Goal: Find specific page/section: Find specific page/section

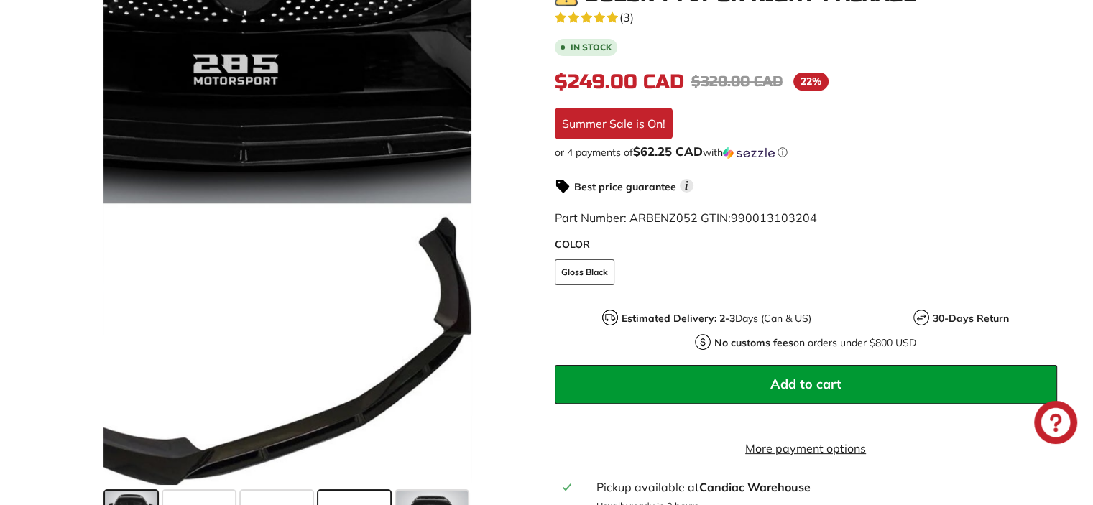
scroll to position [431, 0]
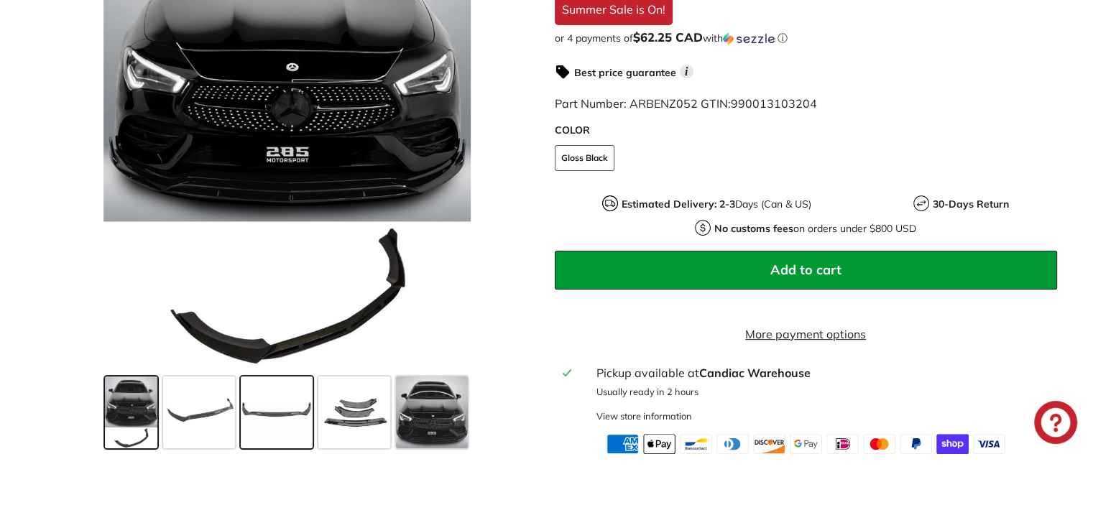
click at [275, 427] on span at bounding box center [277, 413] width 72 height 72
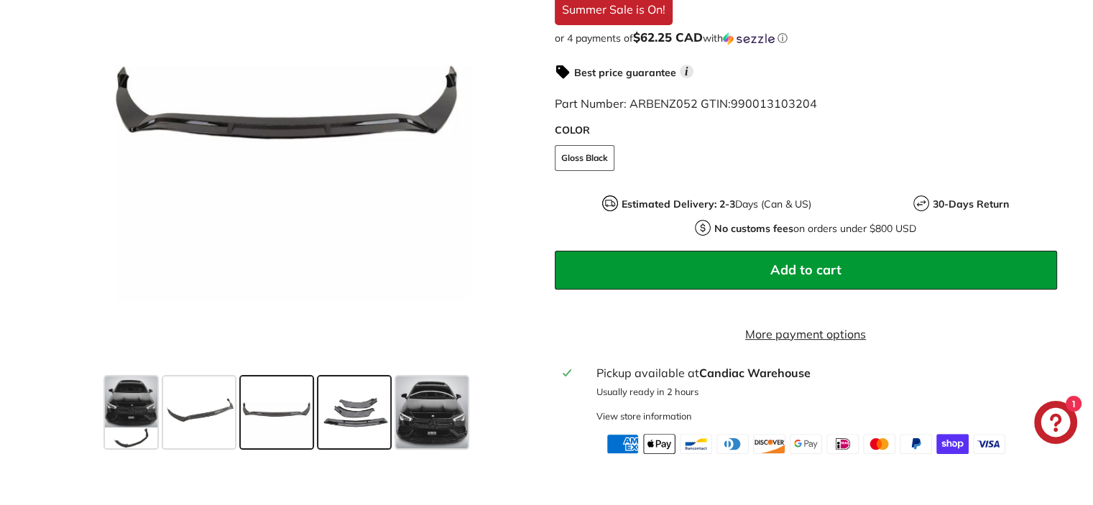
click at [357, 430] on span at bounding box center [354, 413] width 72 height 72
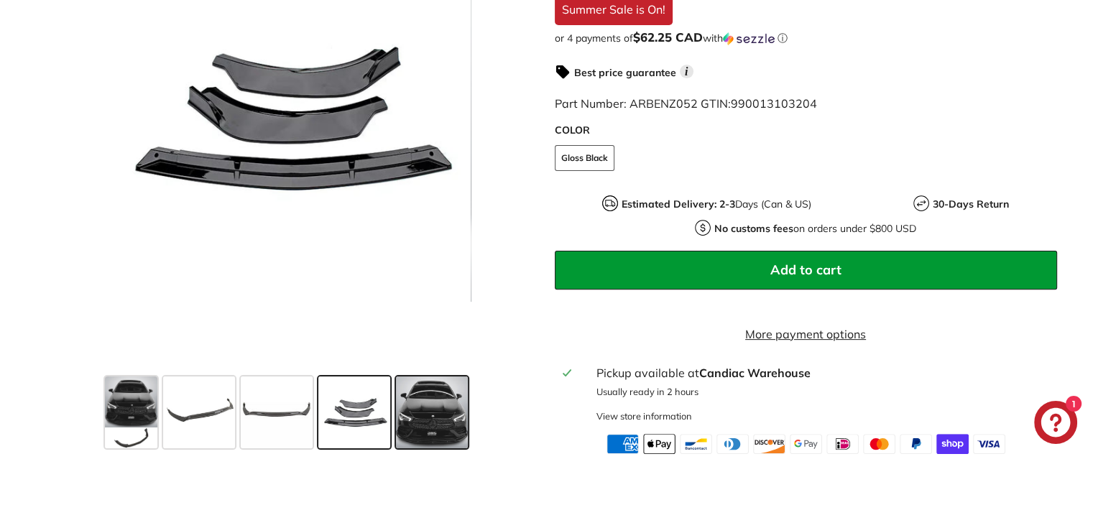
click at [423, 426] on span at bounding box center [432, 413] width 72 height 72
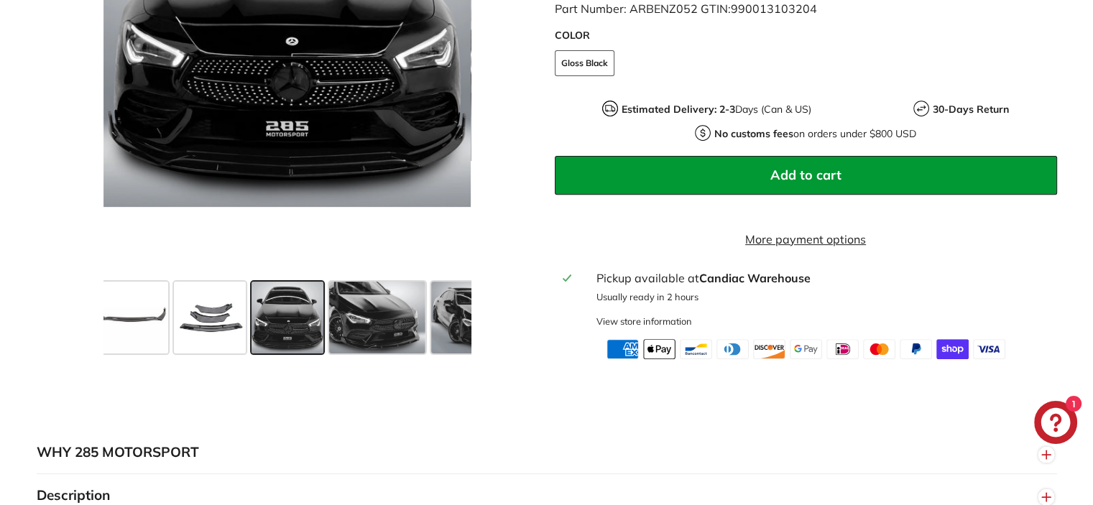
scroll to position [647, 0]
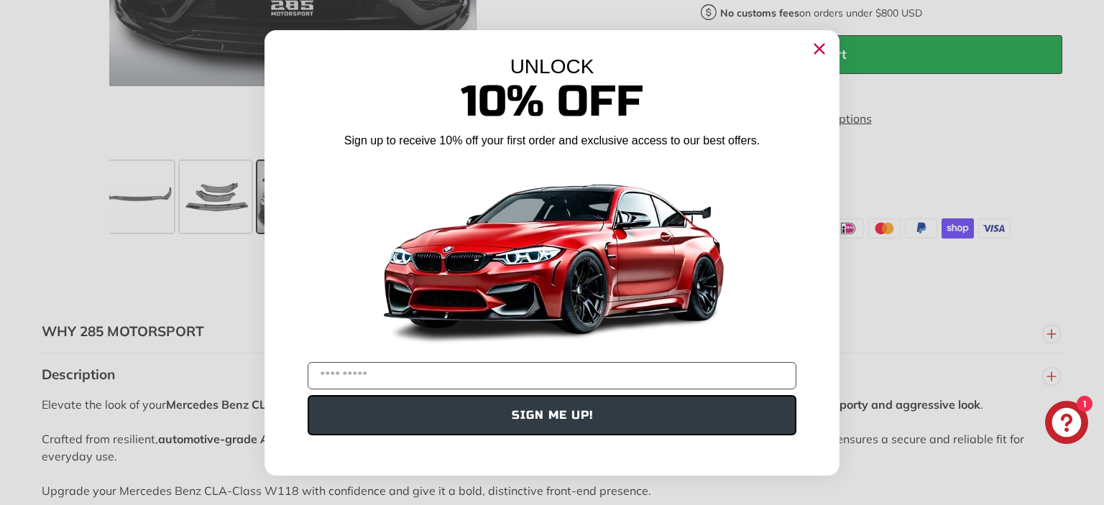
click at [827, 49] on circle "Close dialog" at bounding box center [820, 48] width 22 height 22
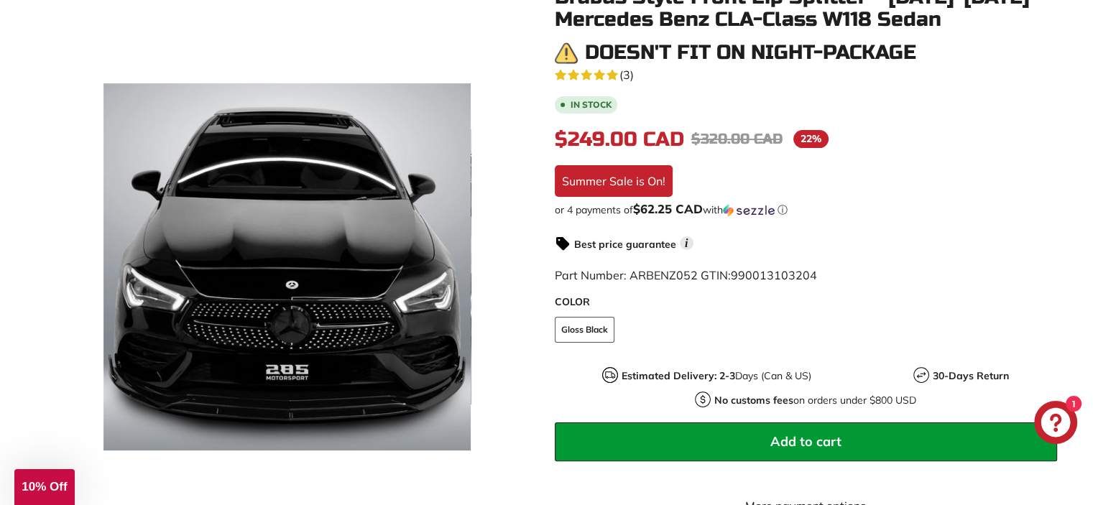
scroll to position [0, 0]
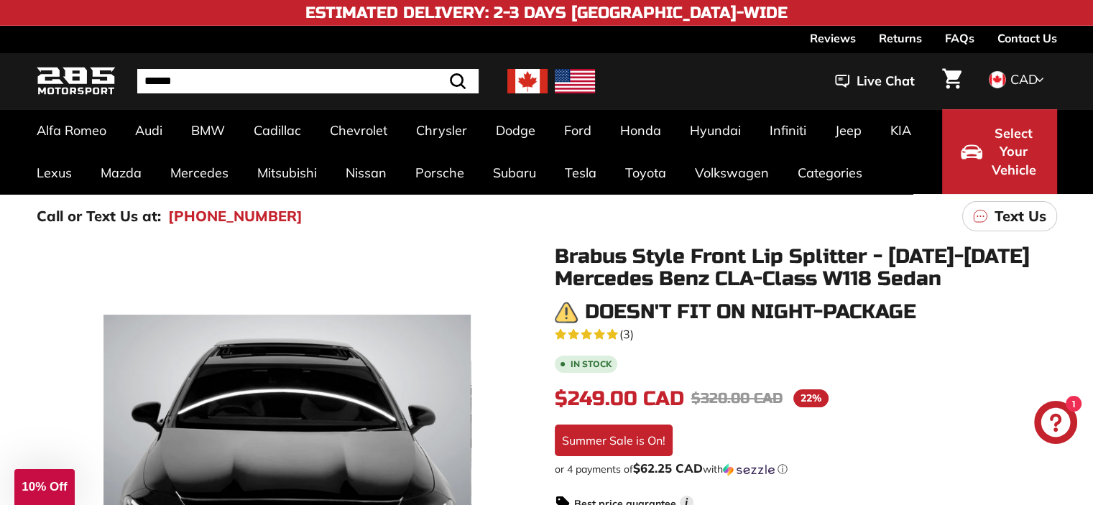
click at [55, 83] on img at bounding box center [76, 82] width 79 height 34
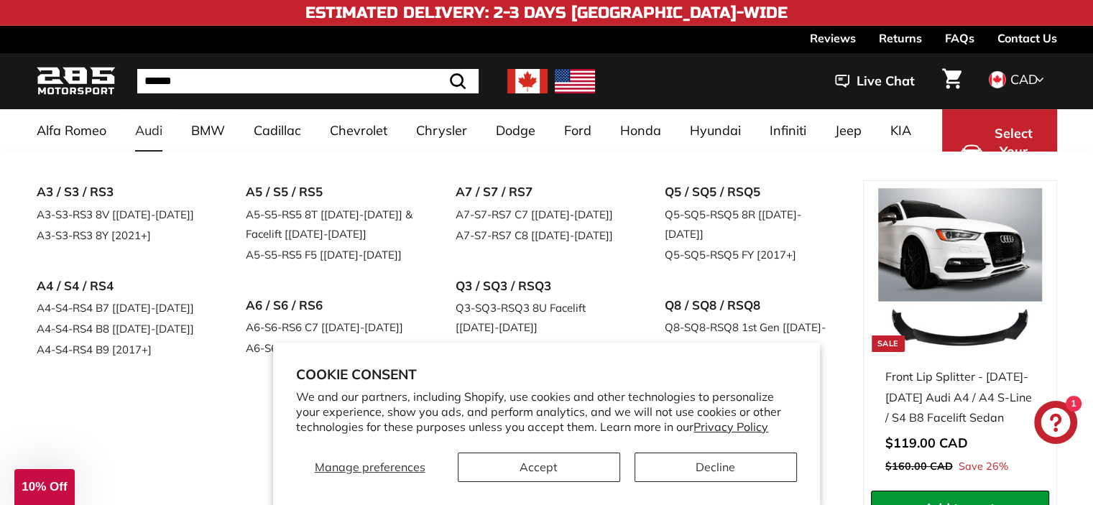
click at [141, 129] on link "Audi" at bounding box center [149, 130] width 56 height 42
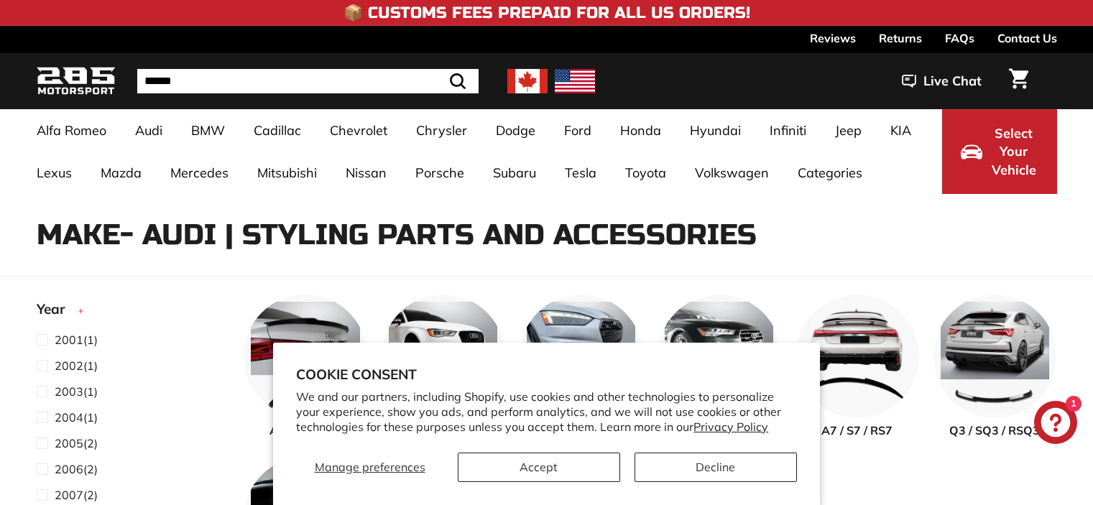
select select "**********"
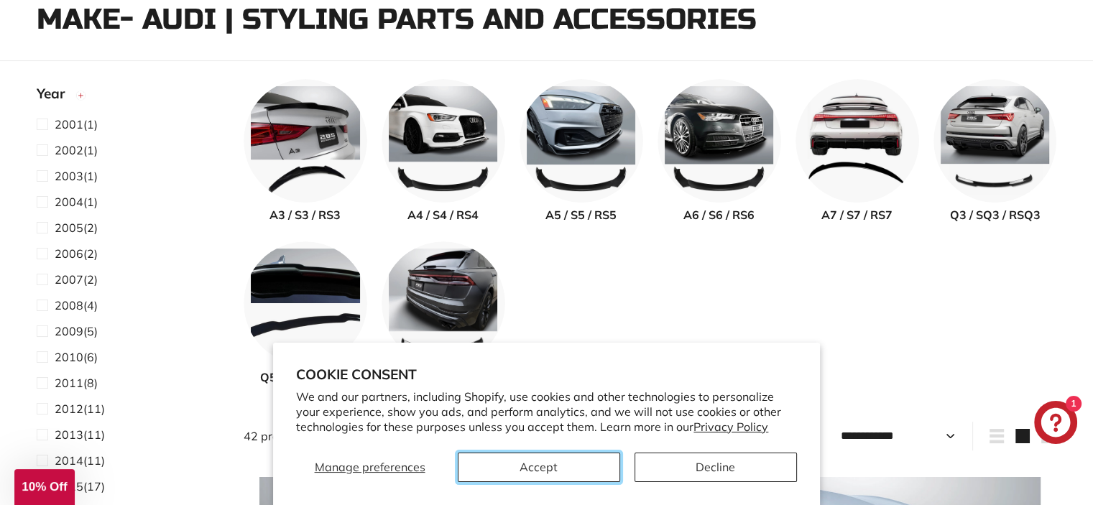
click at [578, 459] on button "Accept" at bounding box center [539, 467] width 162 height 29
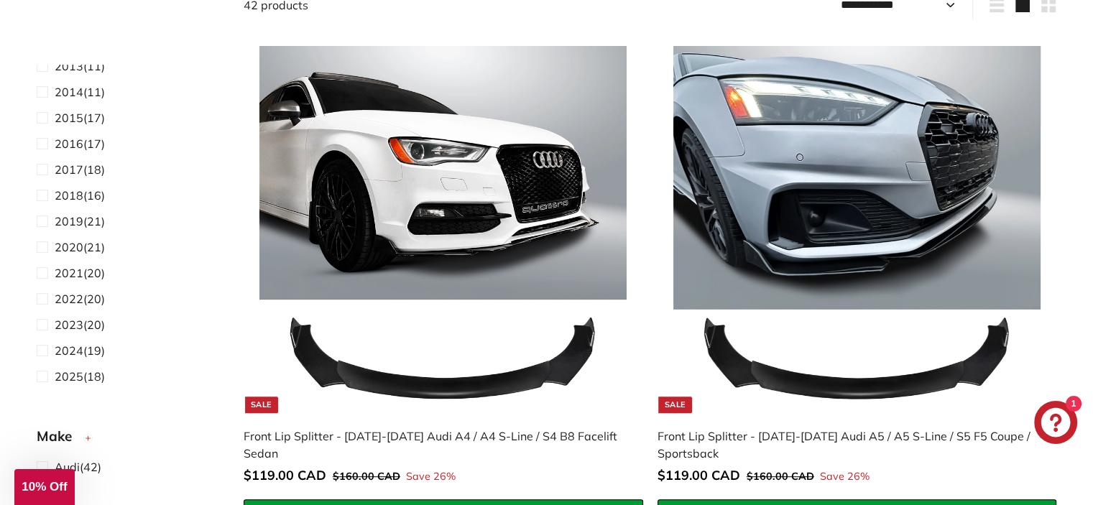
scroll to position [503, 0]
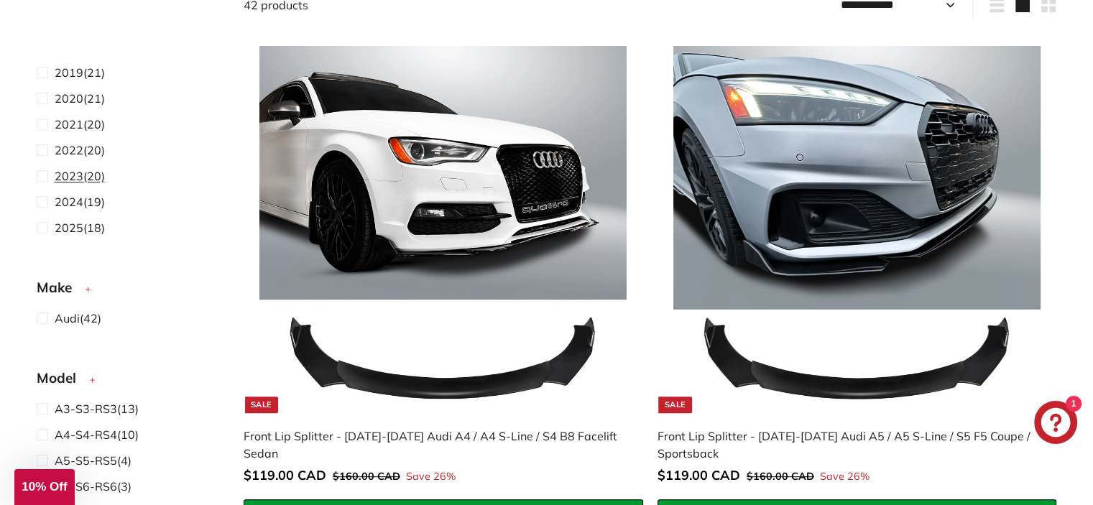
click at [75, 170] on span "2023" at bounding box center [69, 176] width 29 height 14
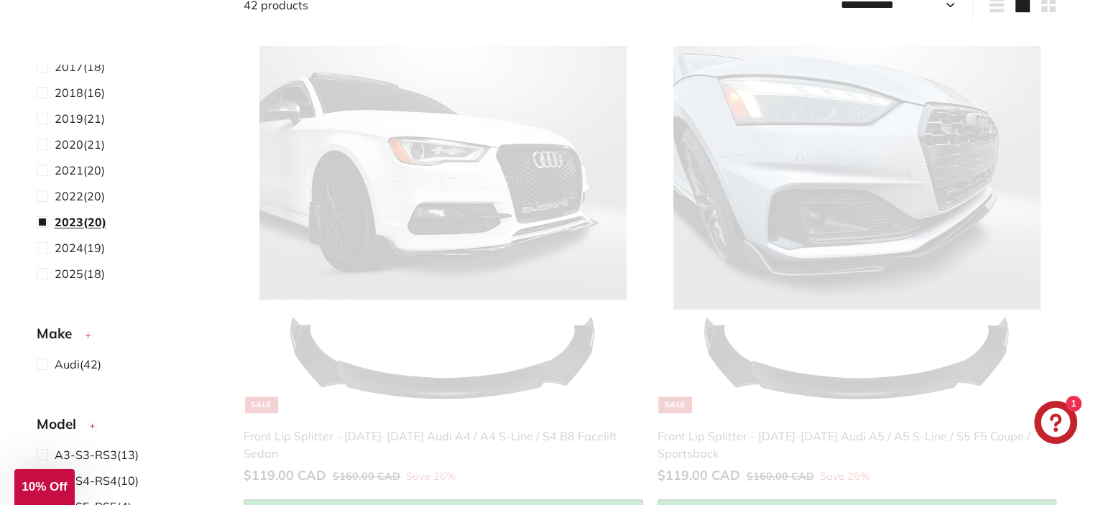
scroll to position [548, 0]
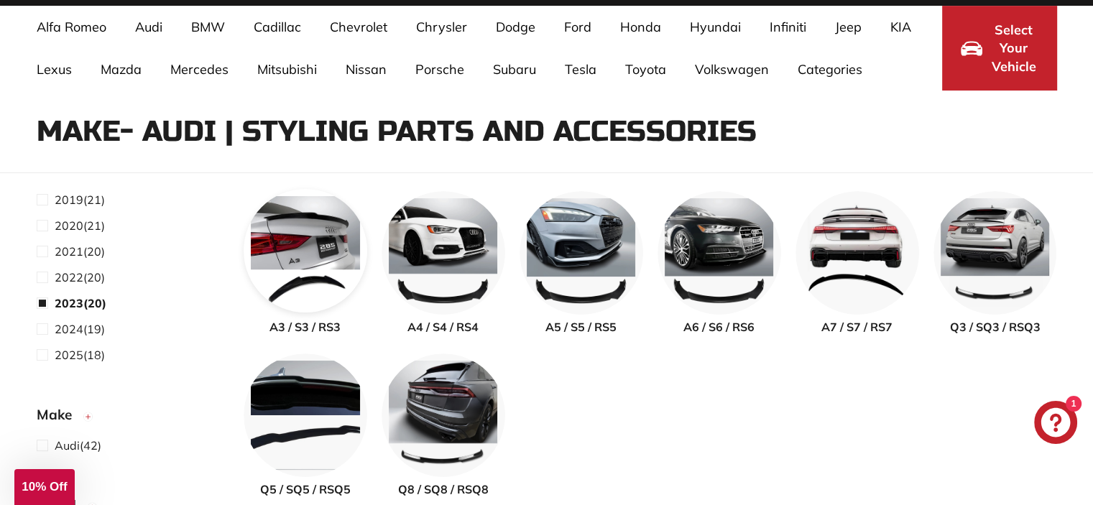
select select "**********"
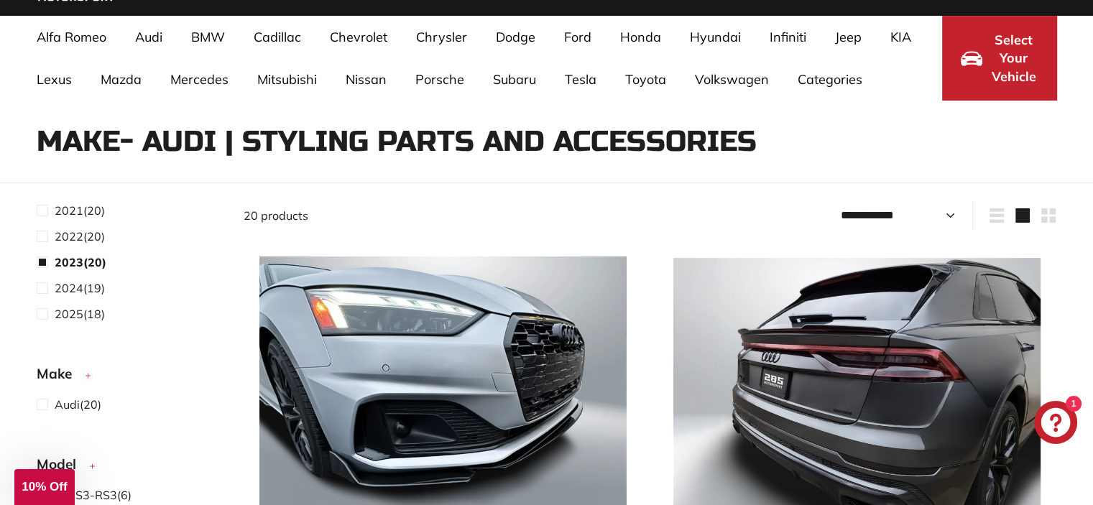
scroll to position [359, 0]
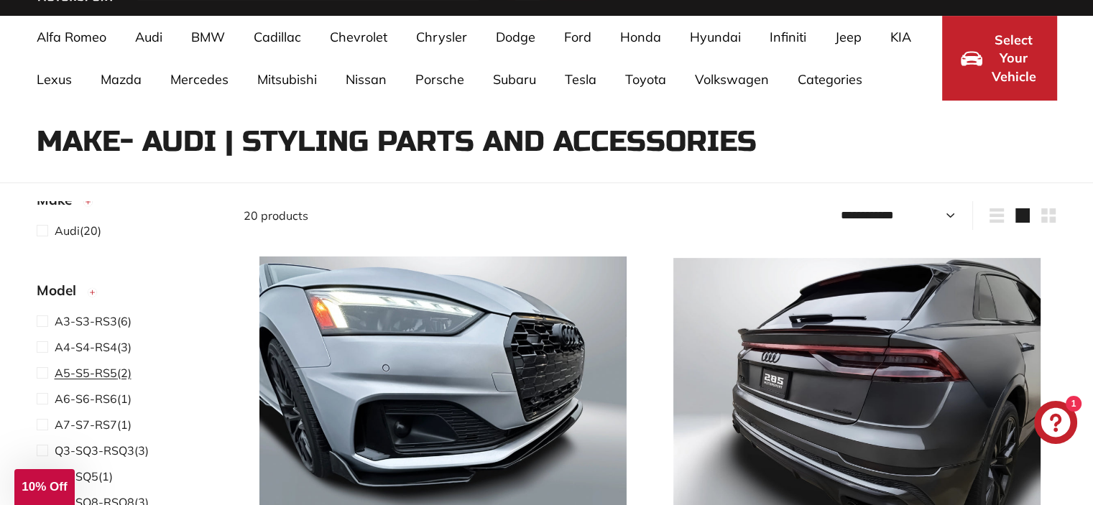
click at [112, 377] on span "A5-S5-RS5" at bounding box center [86, 373] width 63 height 14
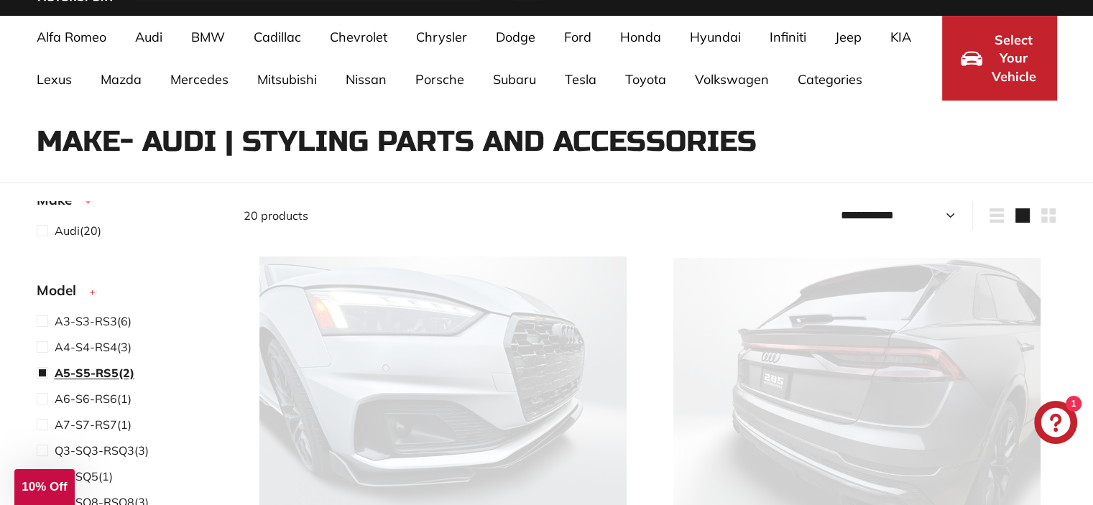
select select "**********"
